Goal: Task Accomplishment & Management: Use online tool/utility

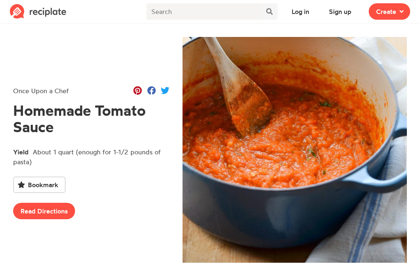
click at [305, 11] on button "Log in" at bounding box center [300, 11] width 32 height 16
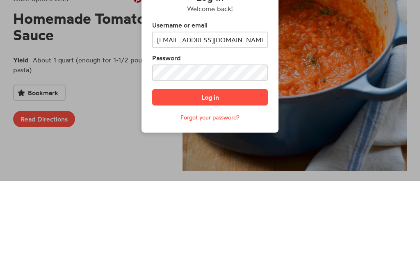
type input "[EMAIL_ADDRESS][DOMAIN_NAME]"
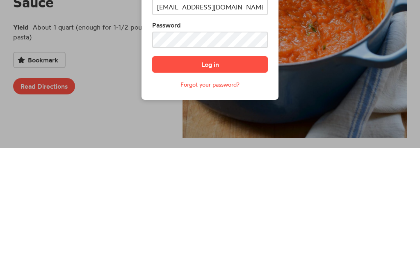
click at [222, 181] on button "Log in" at bounding box center [210, 189] width 116 height 16
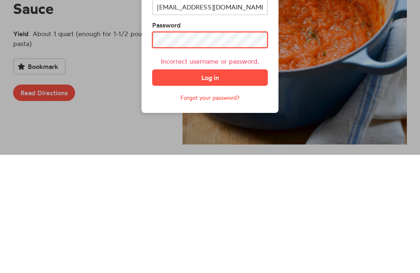
click at [210, 187] on button "Log in" at bounding box center [210, 195] width 116 height 16
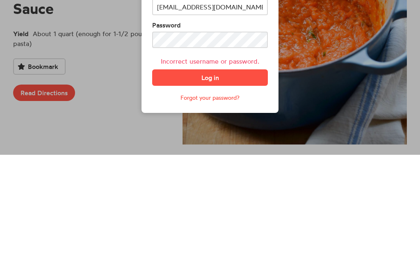
click at [213, 187] on button "Log in" at bounding box center [210, 195] width 116 height 16
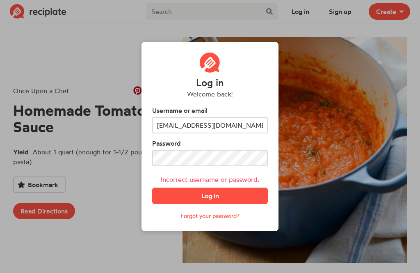
click at [216, 204] on button "Log in" at bounding box center [210, 195] width 116 height 16
click at [394, 48] on div "Log in Welcome back! Username or email [EMAIL_ADDRESS][DOMAIN_NAME] Password In…" at bounding box center [210, 136] width 420 height 273
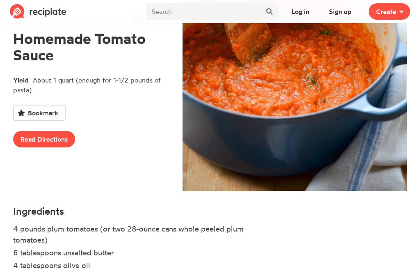
scroll to position [76, 0]
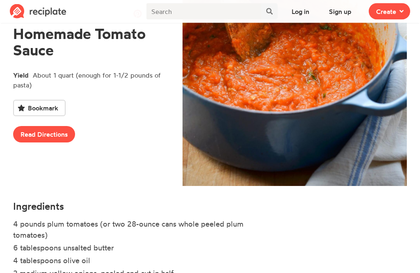
click at [46, 138] on link "Read Directions" at bounding box center [44, 134] width 62 height 16
